Goal: Transaction & Acquisition: Subscribe to service/newsletter

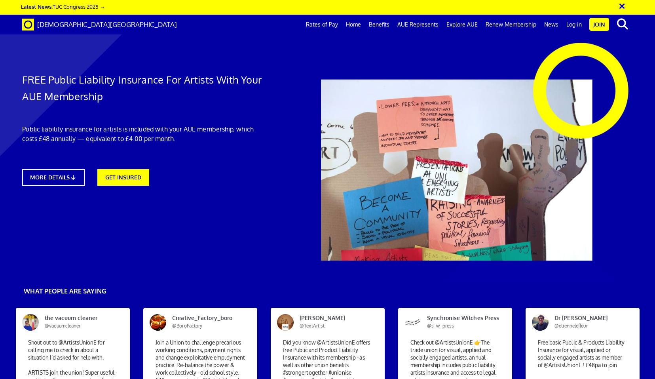
scroll to position [417, 0]
click at [325, 29] on link "Rates of Pay" at bounding box center [322, 25] width 40 height 20
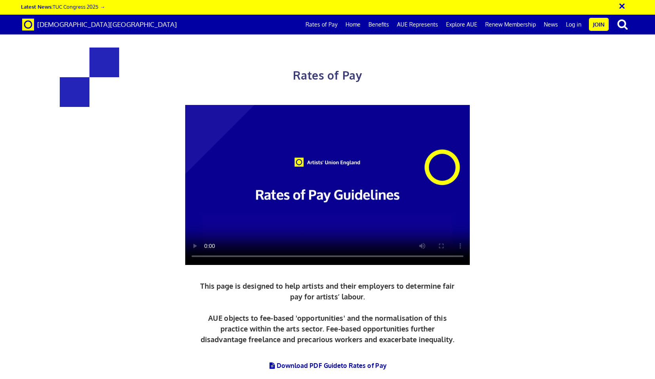
scroll to position [0, 8]
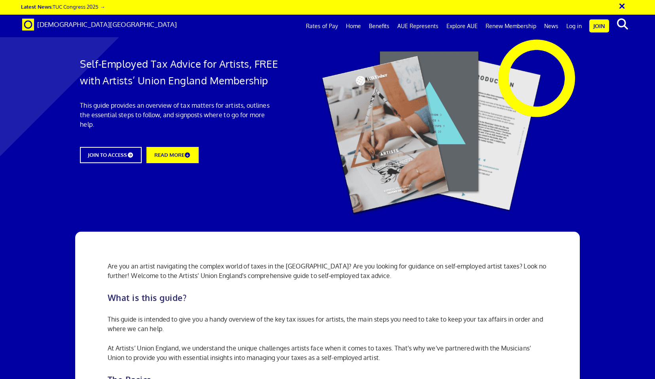
scroll to position [556, 0]
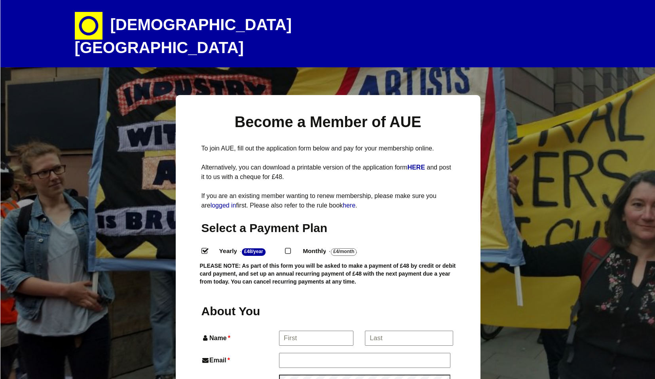
select select
click at [356, 202] on link "here" at bounding box center [349, 205] width 13 height 7
select select
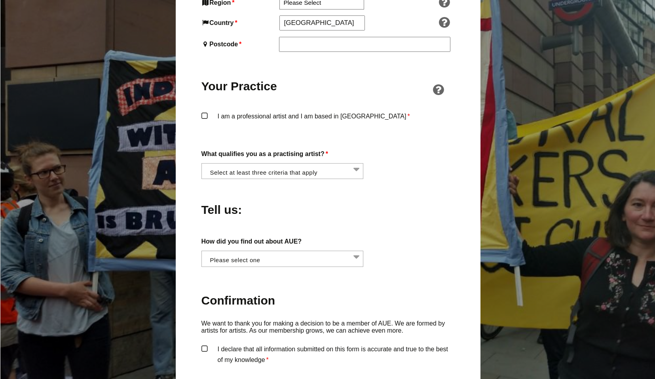
scroll to position [564, 0]
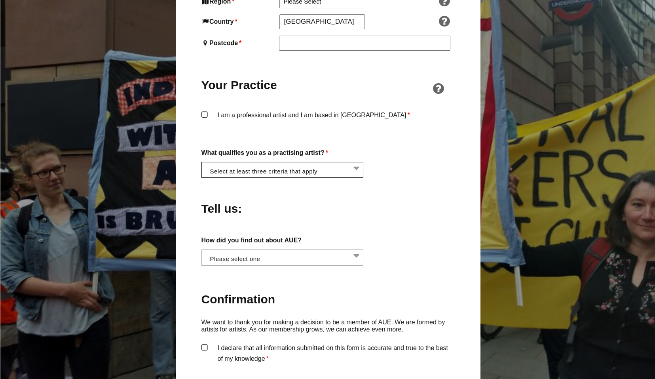
click at [236, 162] on li at bounding box center [285, 168] width 162 height 13
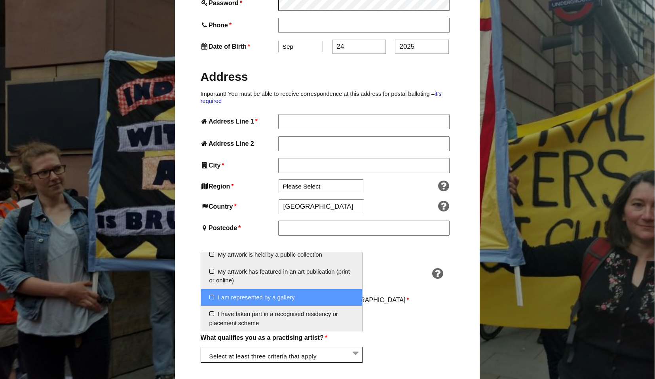
scroll to position [377, 1]
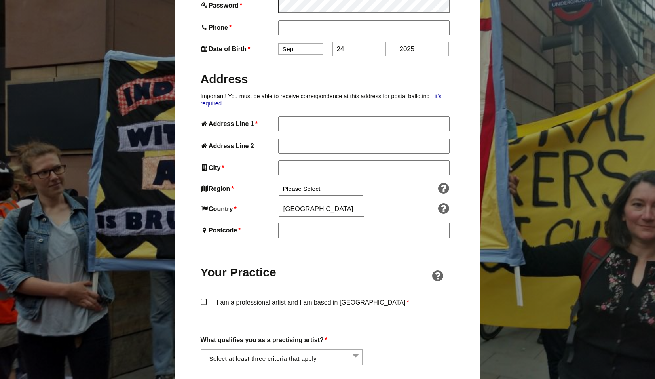
click at [391, 245] on div "Your Practice" at bounding box center [327, 267] width 253 height 45
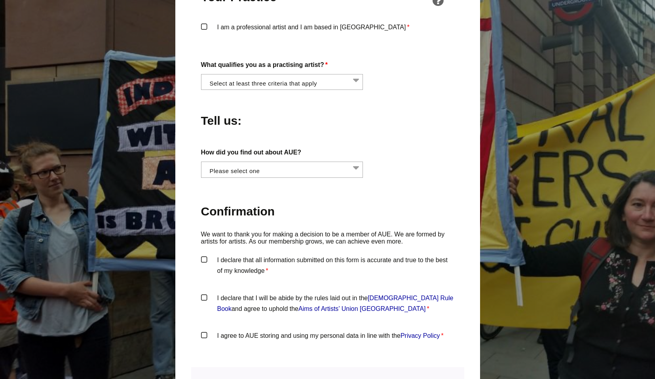
scroll to position [0, 0]
click at [363, 162] on li at bounding box center [284, 168] width 162 height 13
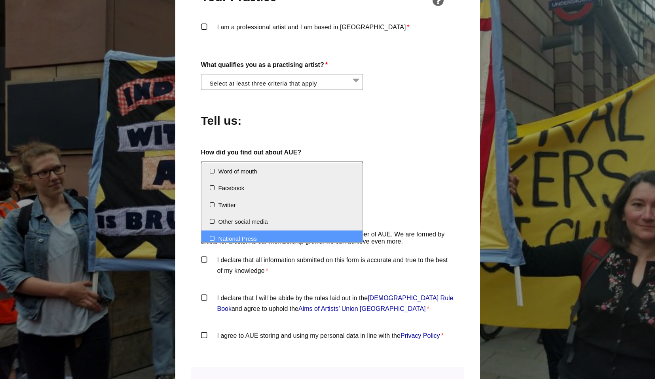
scroll to position [22, 0]
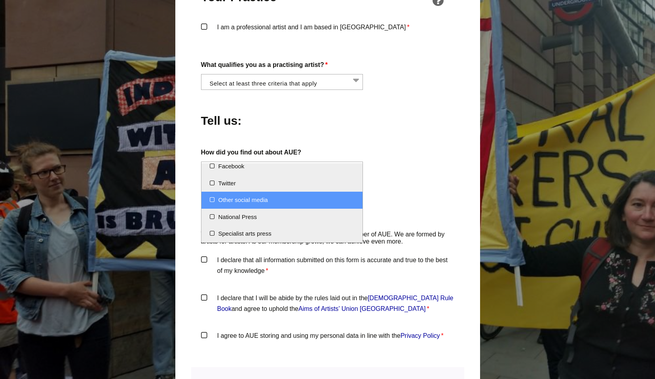
select select "Other social media"
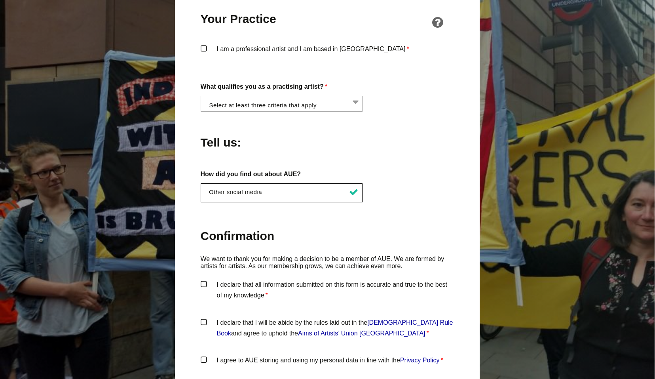
scroll to position [628, 1]
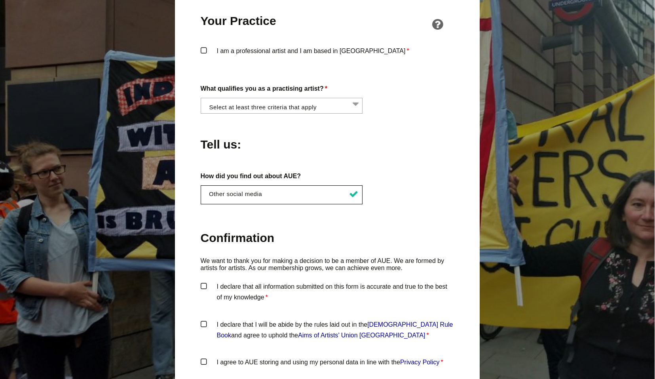
click at [255, 98] on li at bounding box center [284, 104] width 162 height 13
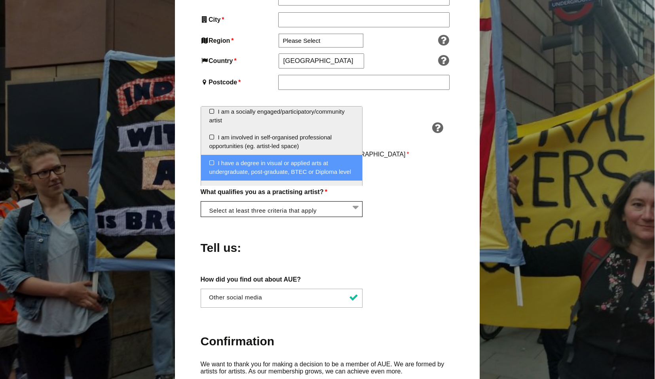
scroll to position [58, 0]
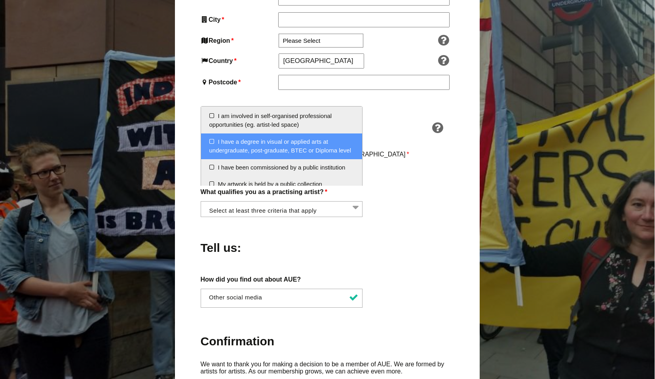
click at [296, 146] on li "I have a degree in visual or applied arts at undergraduate, post-graduate, BTEC…" at bounding box center [282, 146] width 162 height 26
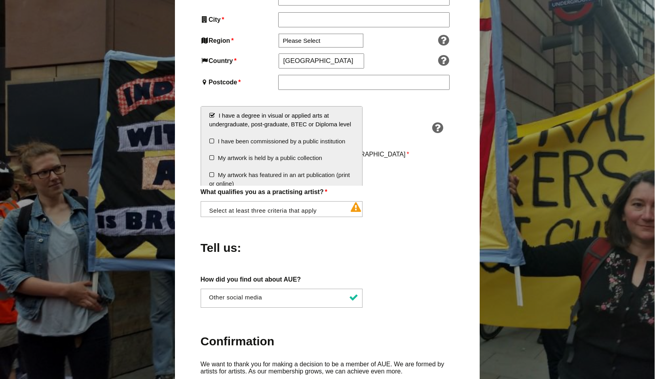
scroll to position [85, 0]
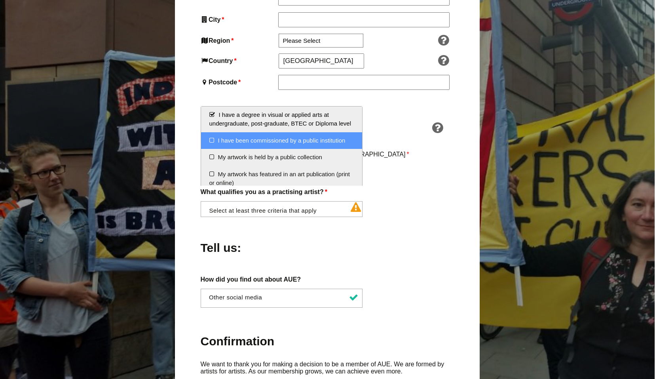
click at [285, 143] on li "I have been commissioned by a public institution" at bounding box center [282, 140] width 162 height 17
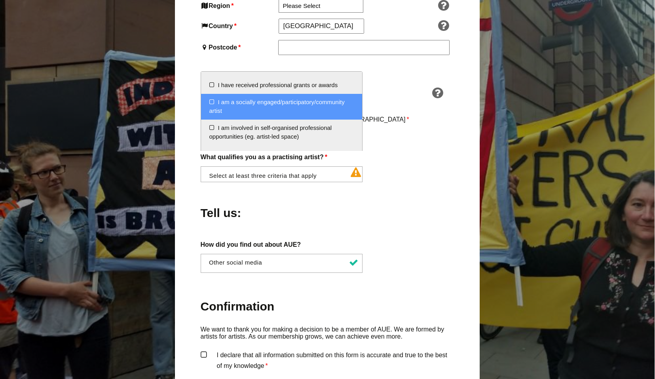
scroll to position [0, 0]
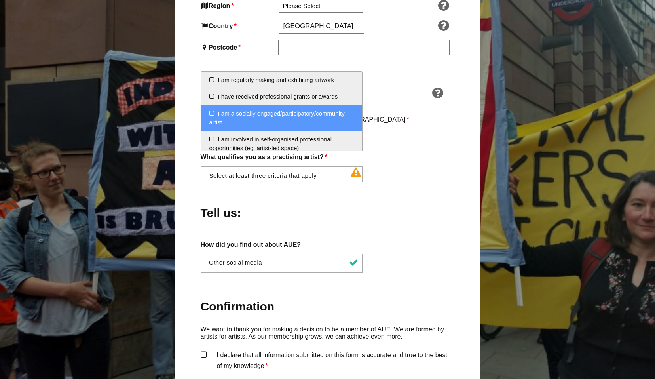
click at [294, 112] on li "I am a socially engaged/participatory/community artist" at bounding box center [282, 118] width 162 height 26
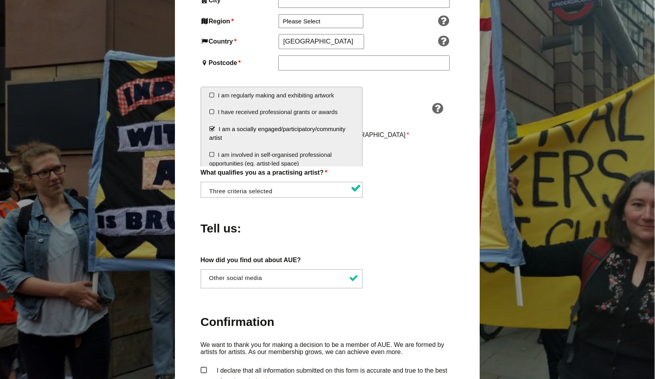
scroll to position [542, 1]
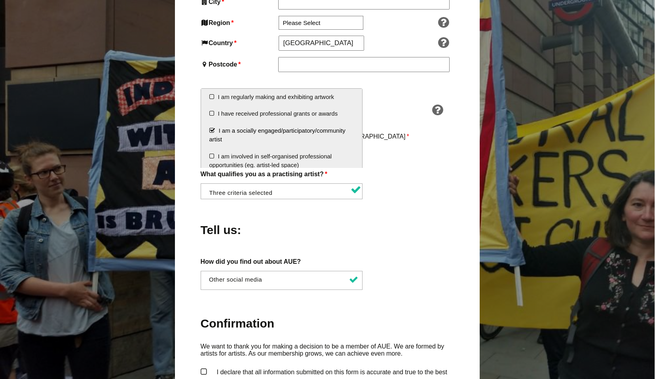
click at [380, 134] on label "I am a professional artist and I am based in [GEOGRAPHIC_DATA] *" at bounding box center [327, 143] width 253 height 24
click at [0, 0] on input "I am a professional artist and I am based in [GEOGRAPHIC_DATA] *" at bounding box center [0, 0] width 0 height 0
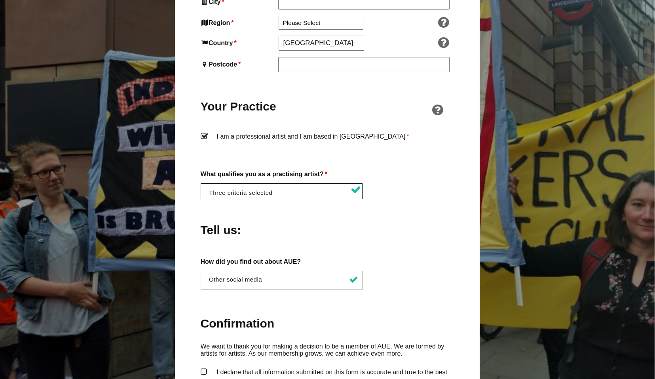
click at [350, 184] on li at bounding box center [284, 190] width 162 height 13
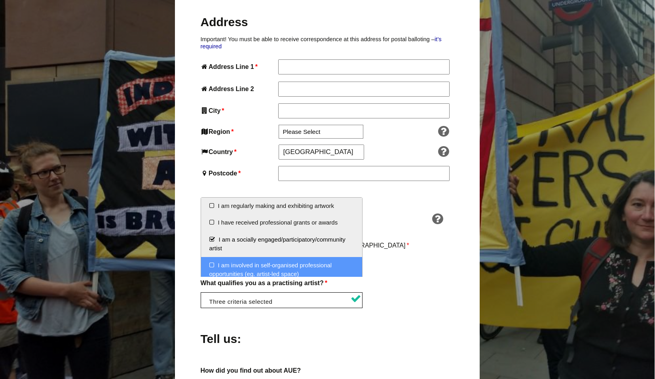
scroll to position [466, 1]
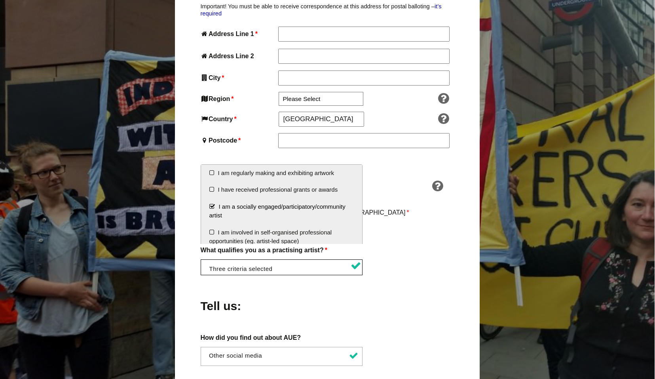
click at [213, 206] on li "I am a socially engaged/participatory/community artist" at bounding box center [282, 211] width 162 height 26
select select "degree_visual_applied_arts"
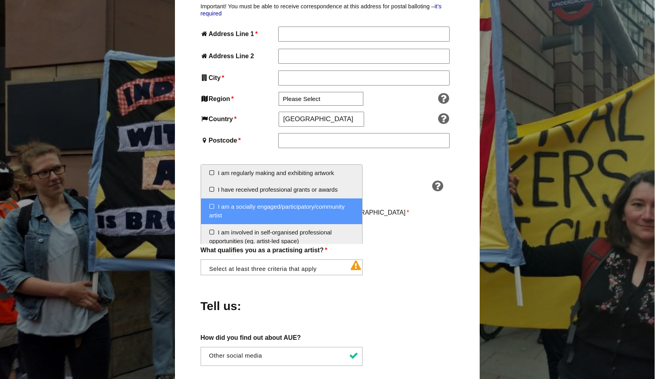
click at [380, 213] on label "I am a professional artist and I am based in [GEOGRAPHIC_DATA] *" at bounding box center [327, 219] width 253 height 24
click at [0, 0] on input "I am a professional artist and I am based in [GEOGRAPHIC_DATA] *" at bounding box center [0, 0] width 0 height 0
